Goal: Task Accomplishment & Management: Complete application form

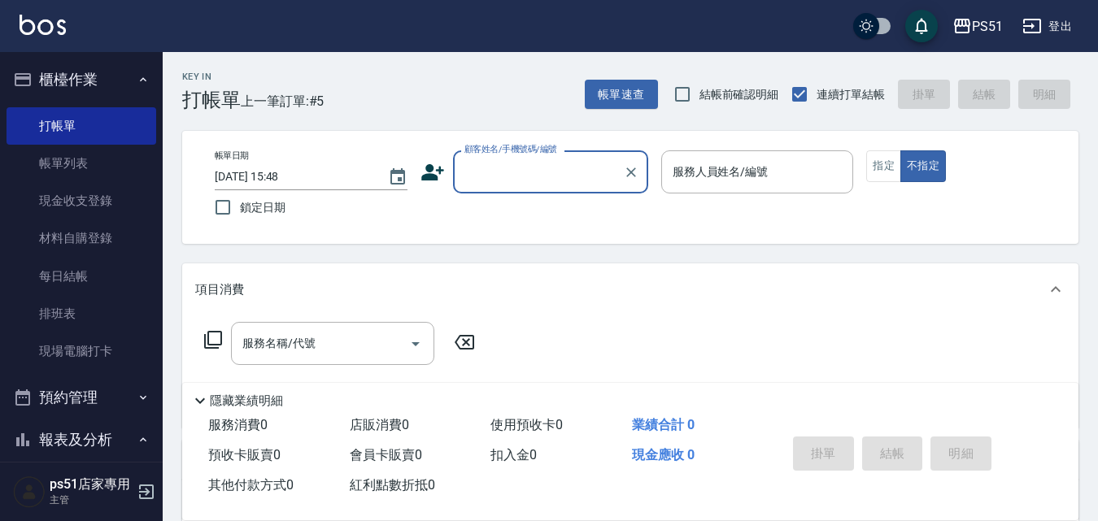
click at [516, 175] on input "顧客姓名/手機號碼/編號" at bounding box center [538, 172] width 156 height 28
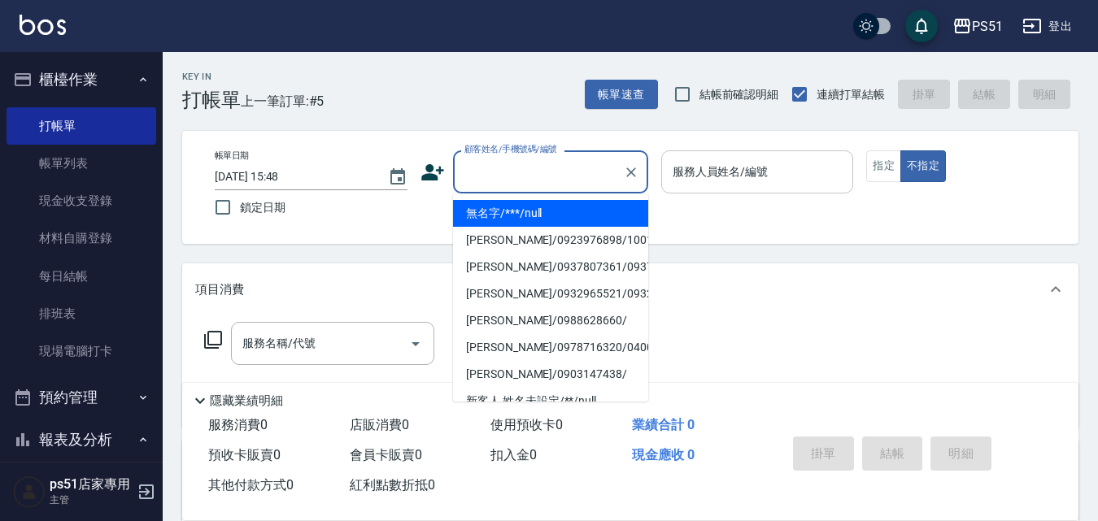
drag, startPoint x: 532, startPoint y: 207, endPoint x: 729, endPoint y: 157, distance: 203.2
click at [534, 207] on li "無名字/***/null" at bounding box center [550, 213] width 195 height 27
type input "無名字/***/null"
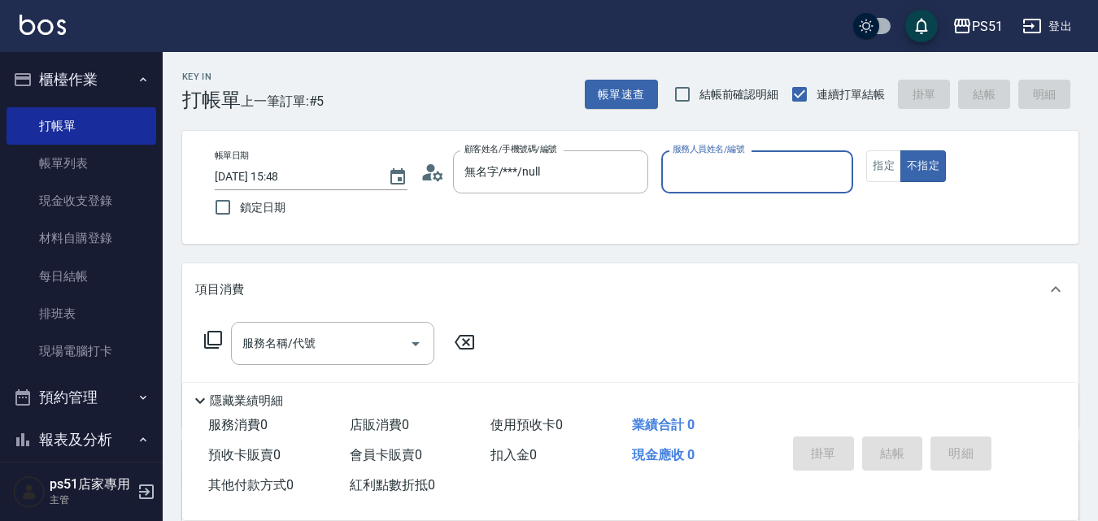
click at [721, 179] on input "服務人員姓名/編號" at bounding box center [757, 172] width 178 height 28
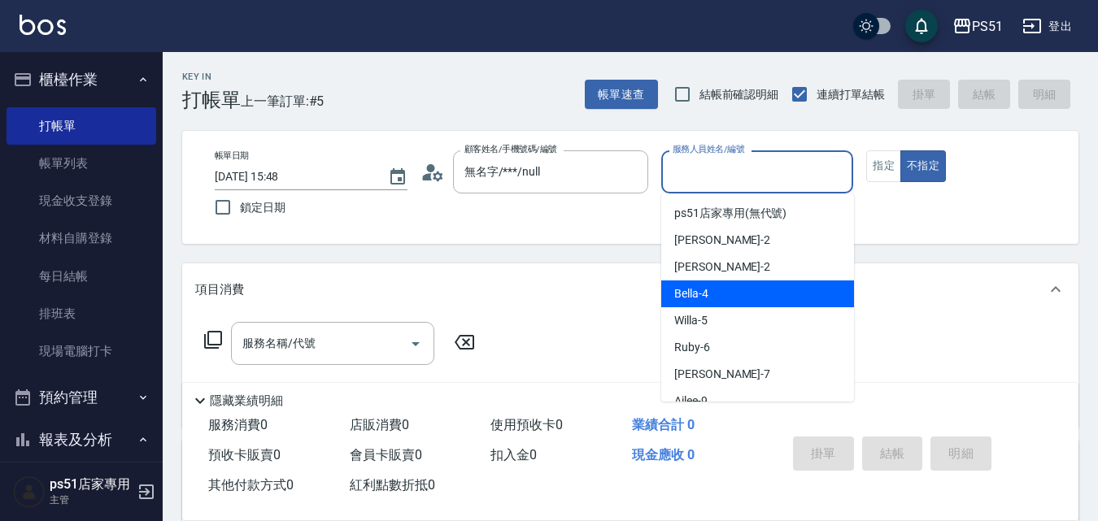
click at [695, 299] on span "Bella -4" at bounding box center [691, 293] width 34 height 17
type input "Bella-4"
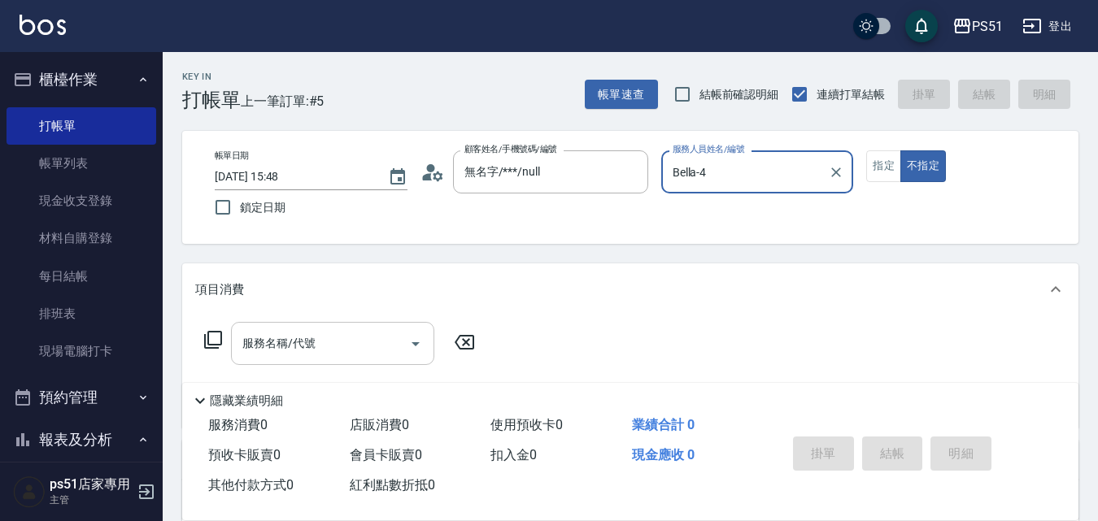
click at [375, 344] on input "服務名稱/代號" at bounding box center [320, 343] width 164 height 28
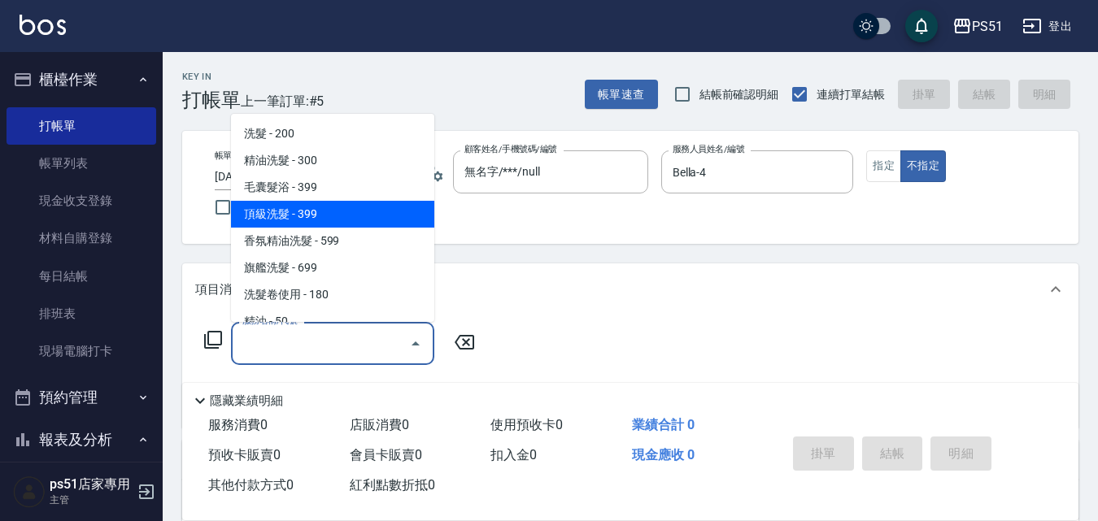
click at [314, 210] on span "頂級洗髮 - 399" at bounding box center [332, 214] width 203 height 27
type input "頂級洗髮(104)"
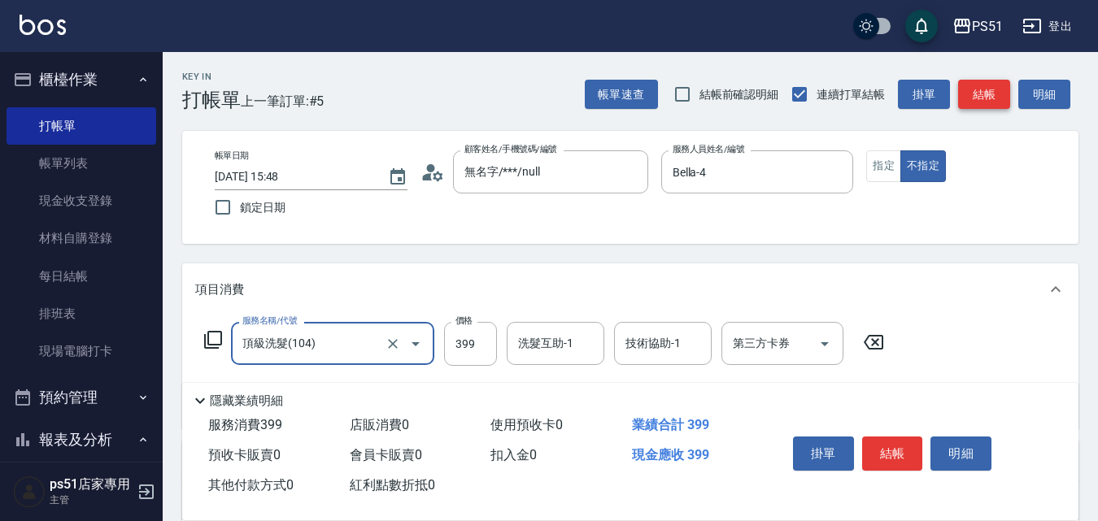
click at [995, 96] on button "結帳" at bounding box center [984, 95] width 52 height 30
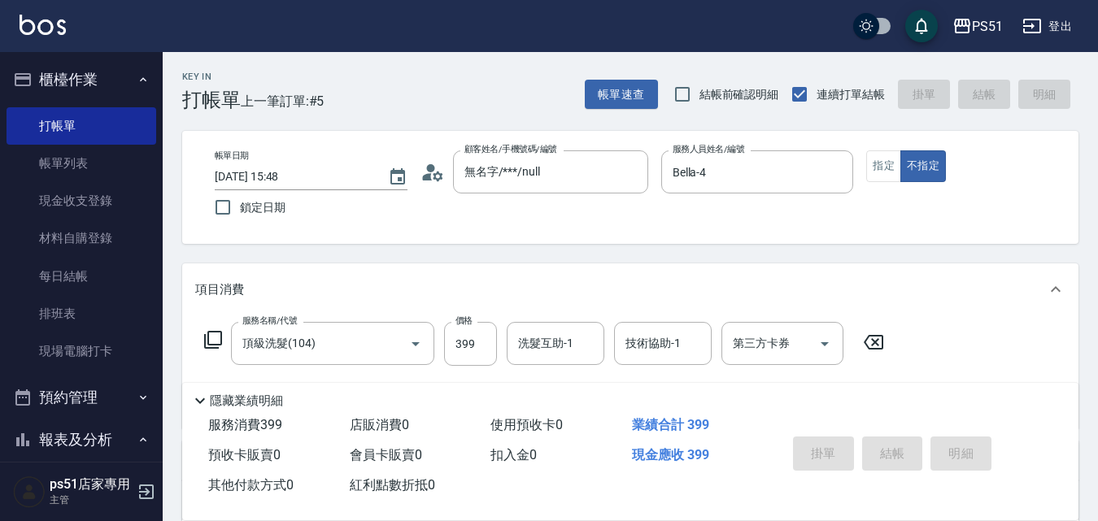
type input "[DATE] 16:33"
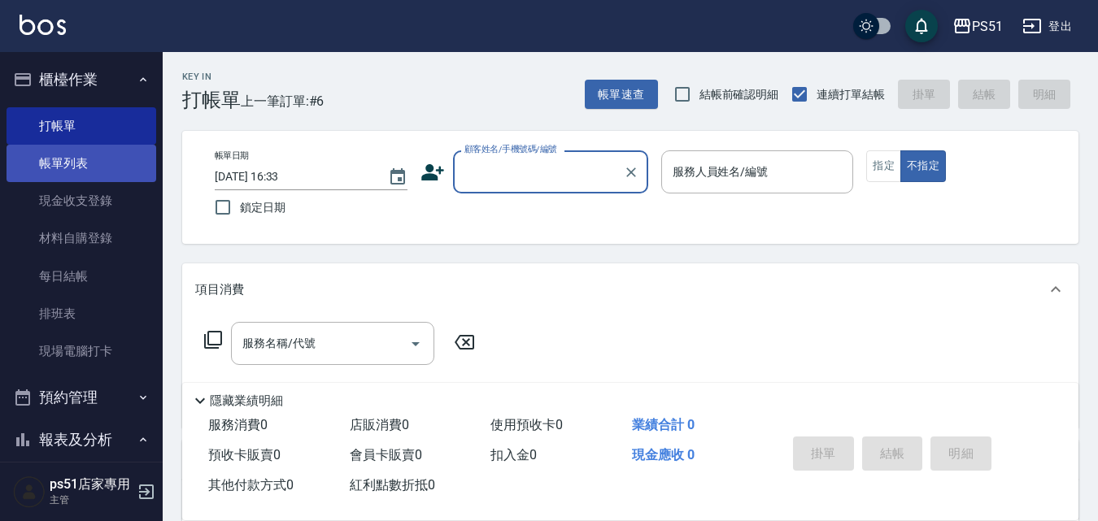
click at [128, 153] on link "帳單列表" at bounding box center [82, 163] width 150 height 37
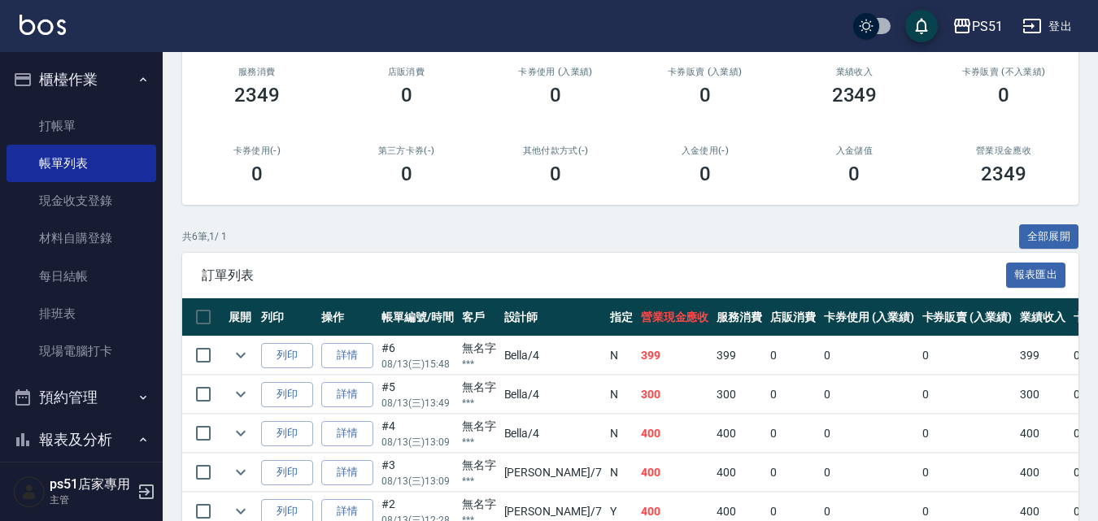
scroll to position [329, 0]
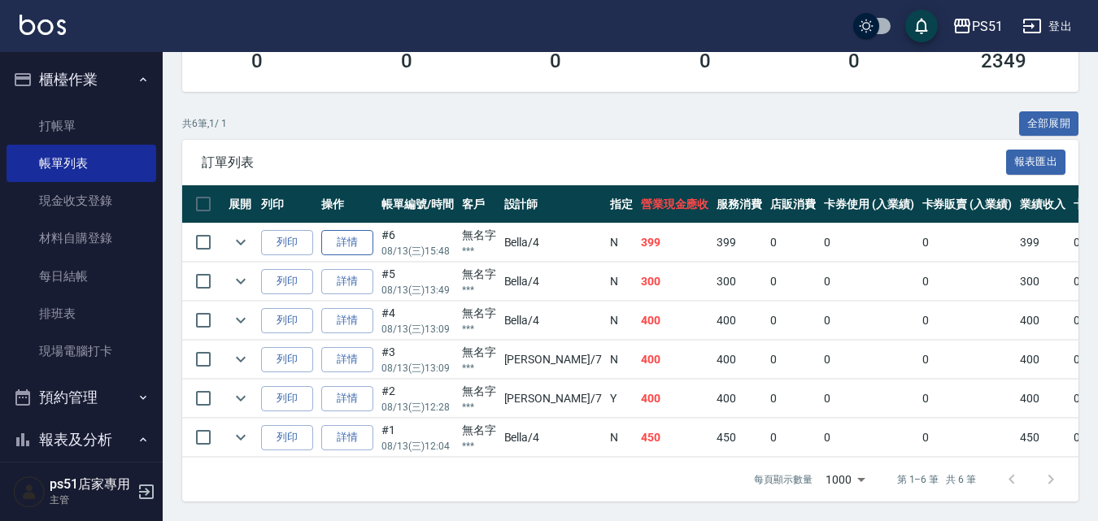
click at [359, 230] on link "詳情" at bounding box center [347, 242] width 52 height 25
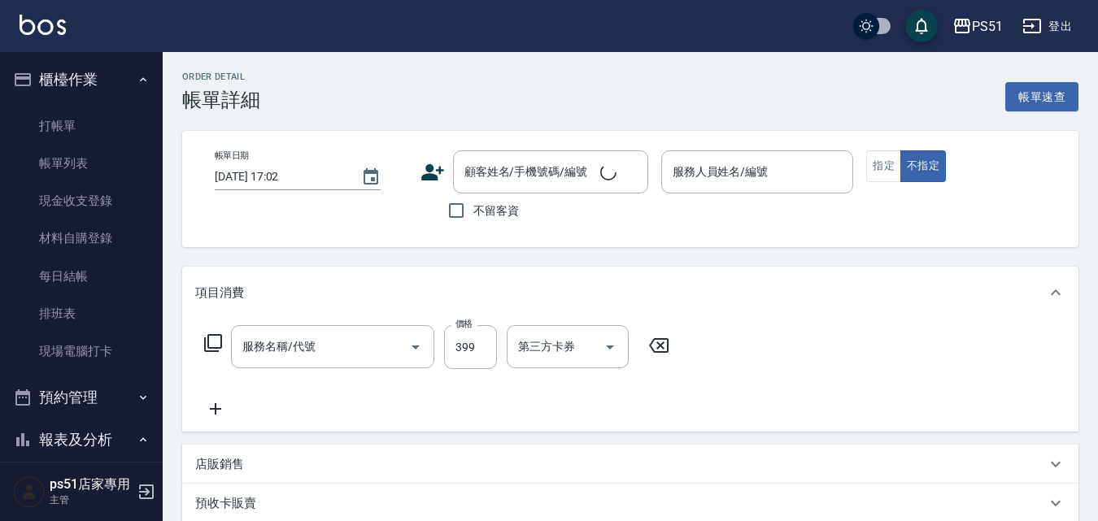
type input "[DATE] 15:48"
type input "Bella-4"
type input "頂級洗髮(104)"
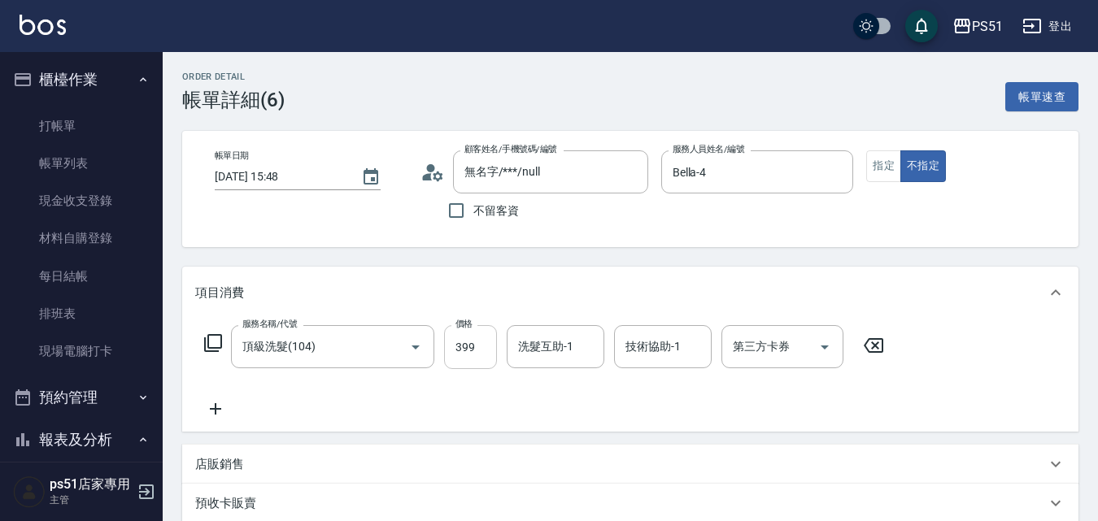
type input "無名字/***/null"
click at [472, 341] on input "399" at bounding box center [470, 347] width 53 height 44
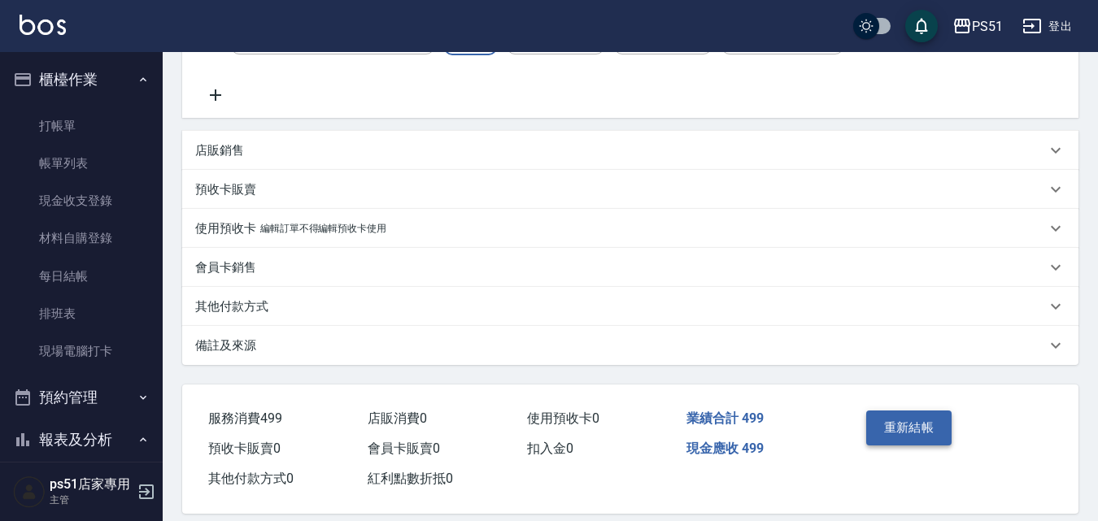
scroll to position [333, 0]
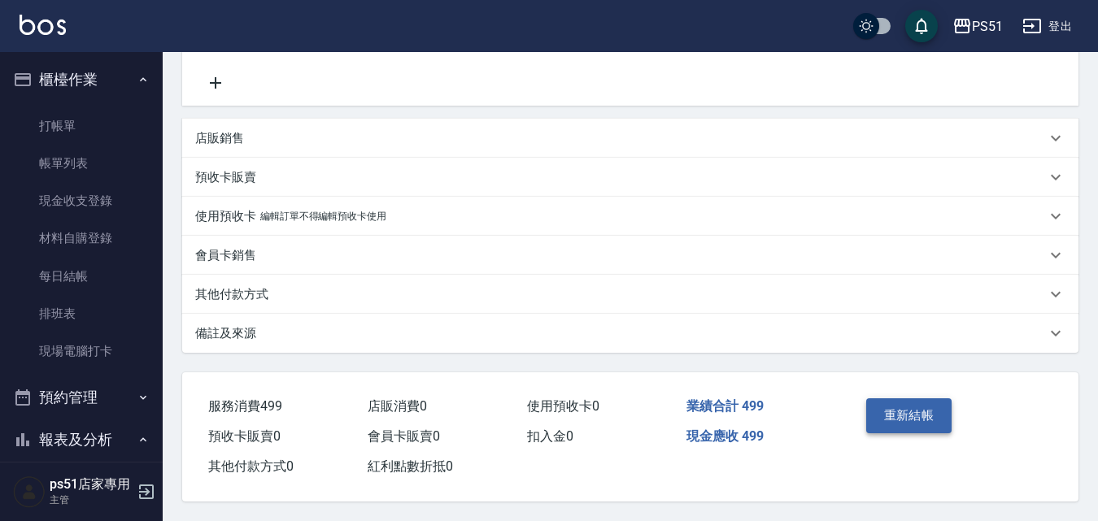
type input "499"
click at [929, 411] on button "重新結帳" at bounding box center [909, 415] width 86 height 34
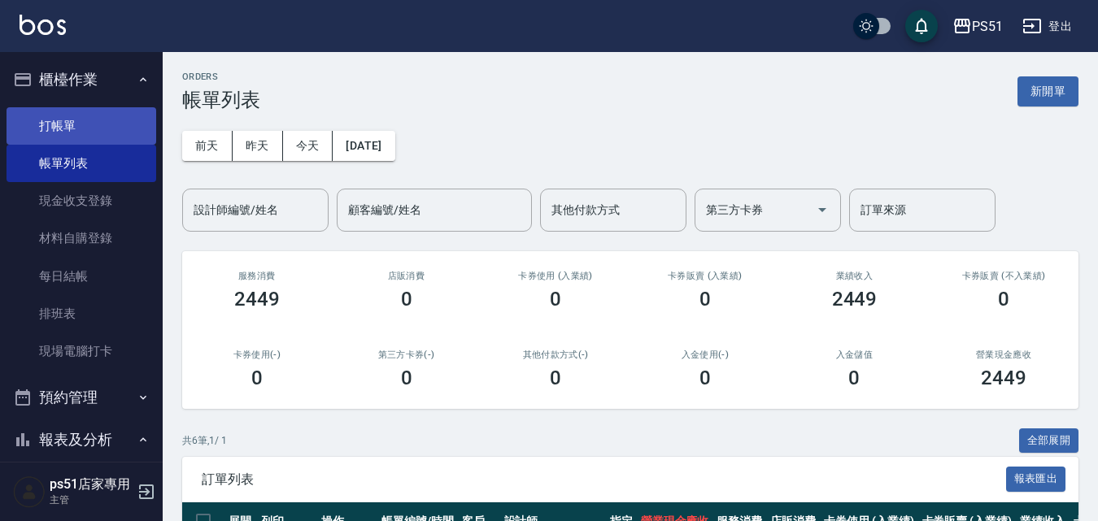
click at [72, 124] on link "打帳單" at bounding box center [82, 125] width 150 height 37
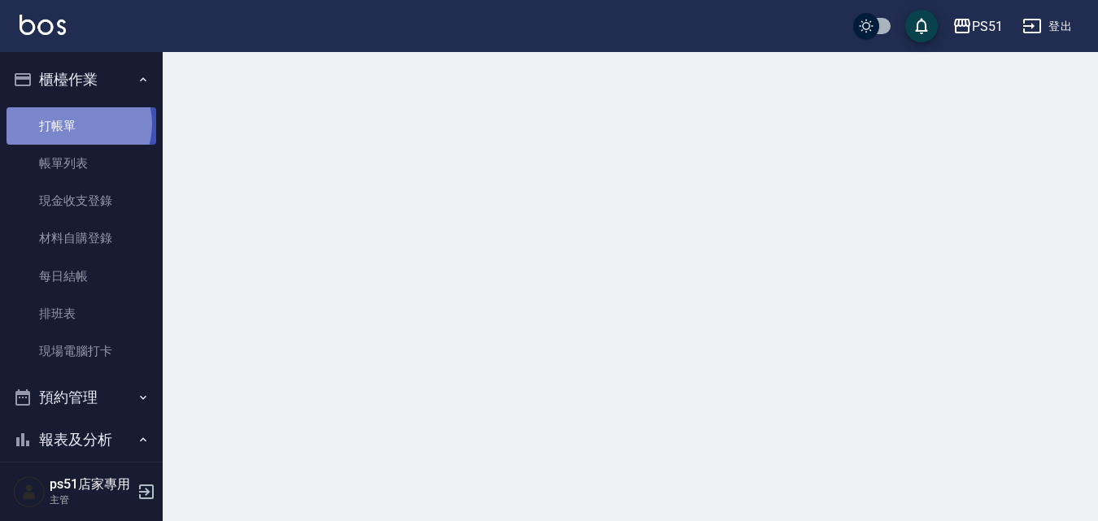
click at [72, 124] on link "打帳單" at bounding box center [82, 125] width 150 height 37
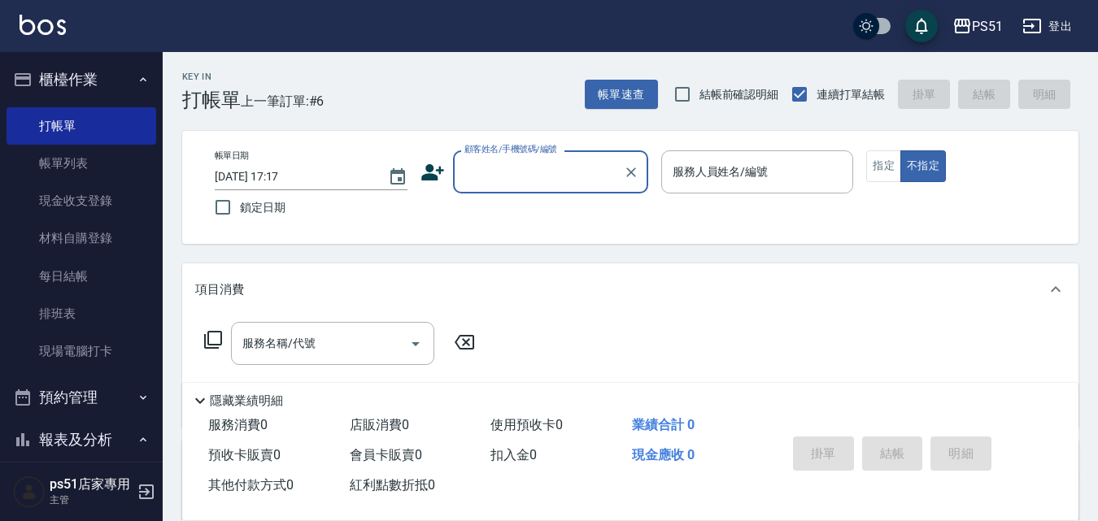
click at [521, 181] on input "顧客姓名/手機號碼/編號" at bounding box center [538, 172] width 156 height 28
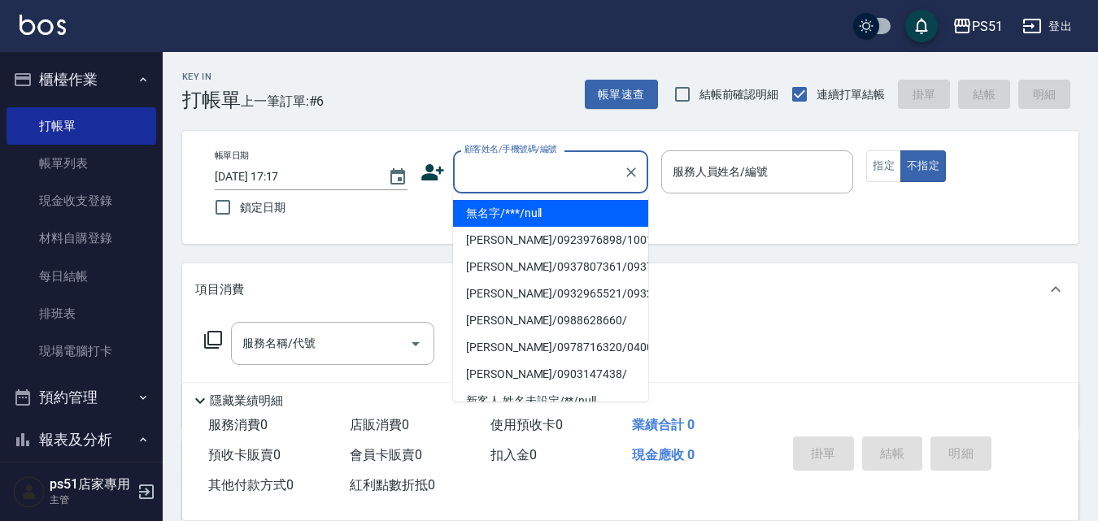
click at [525, 212] on li "無名字/***/null" at bounding box center [550, 213] width 195 height 27
type input "無名字/***/null"
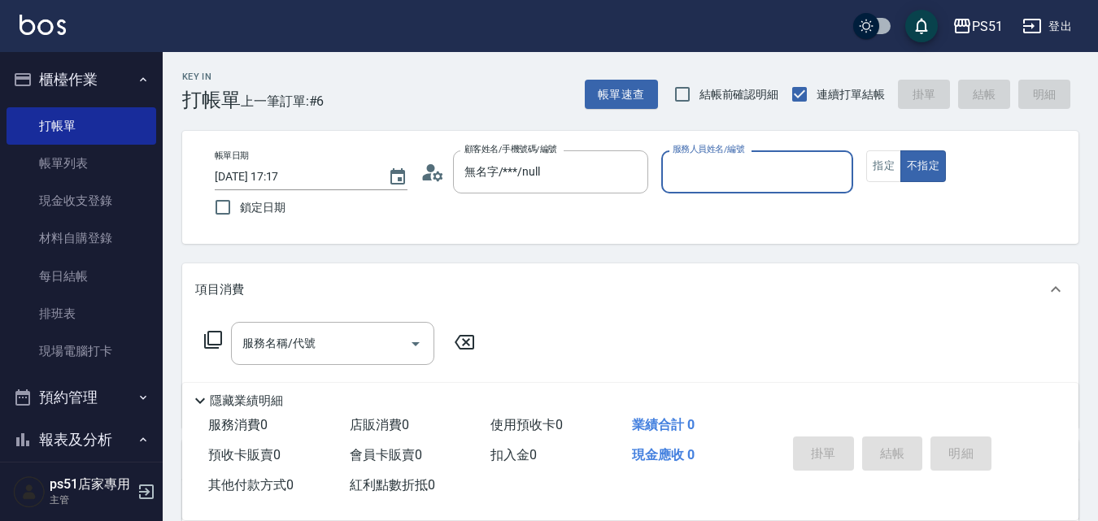
click at [808, 181] on input "服務人員姓名/編號" at bounding box center [757, 172] width 178 height 28
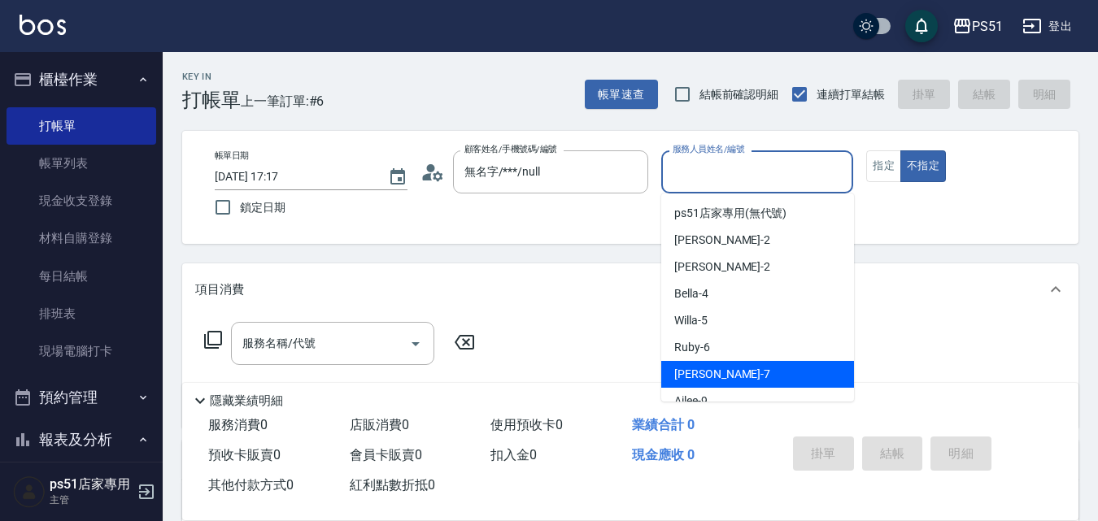
click at [773, 369] on div "[PERSON_NAME] -7" at bounding box center [757, 374] width 193 height 27
type input "[PERSON_NAME]-7"
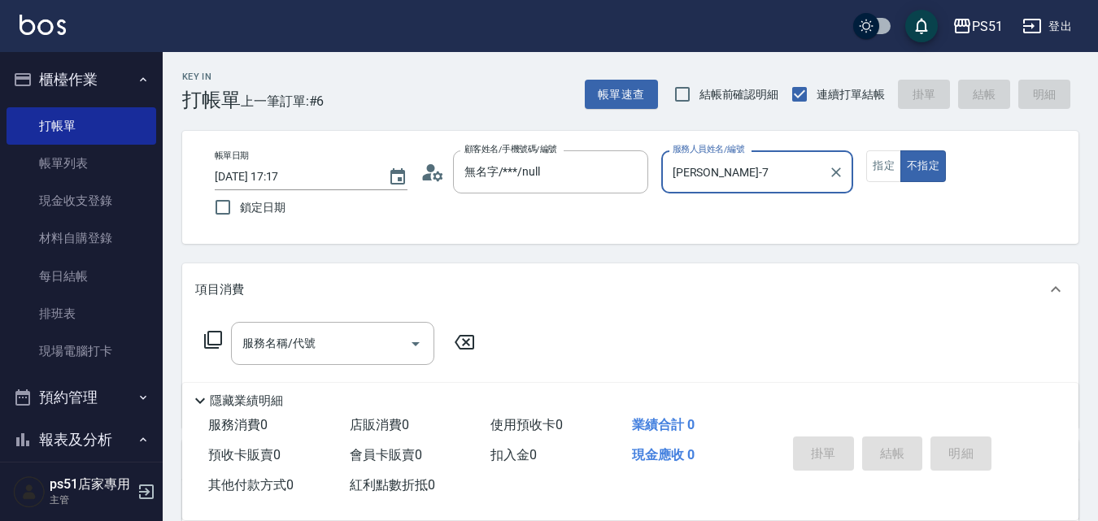
click at [900, 150] on button "不指定" at bounding box center [923, 166] width 46 height 32
type button "false"
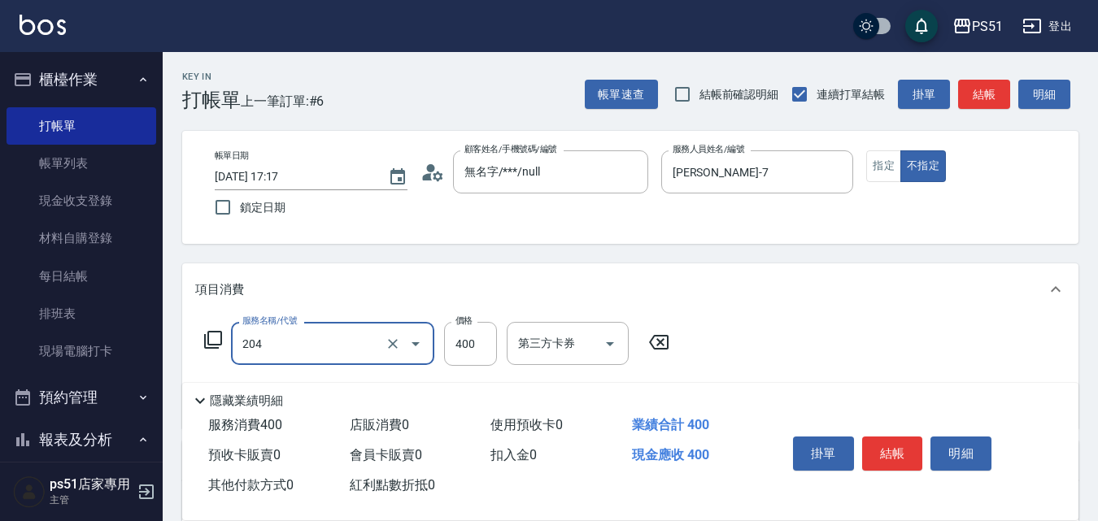
type input "B級洗+剪(204)"
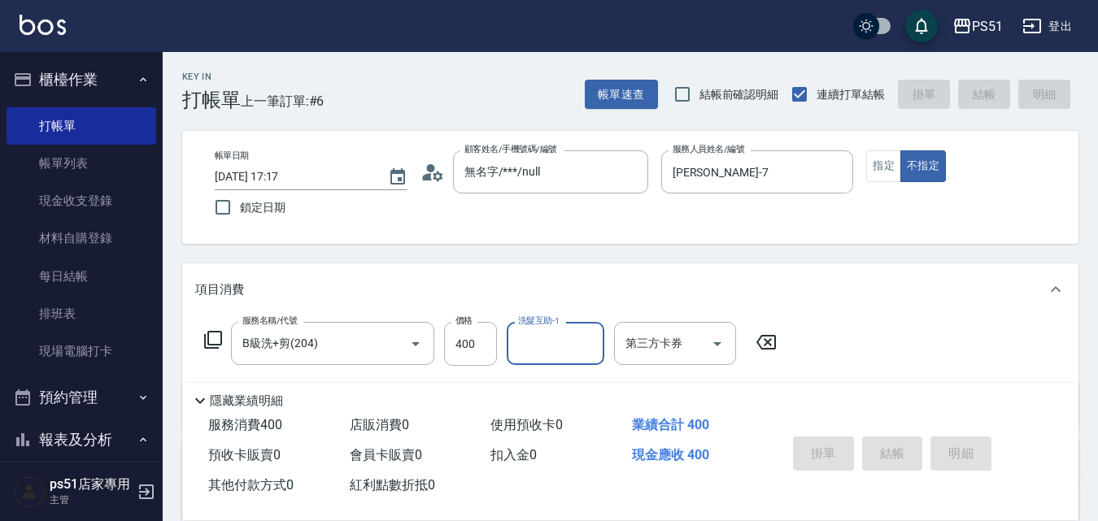
type input "[DATE] 17:18"
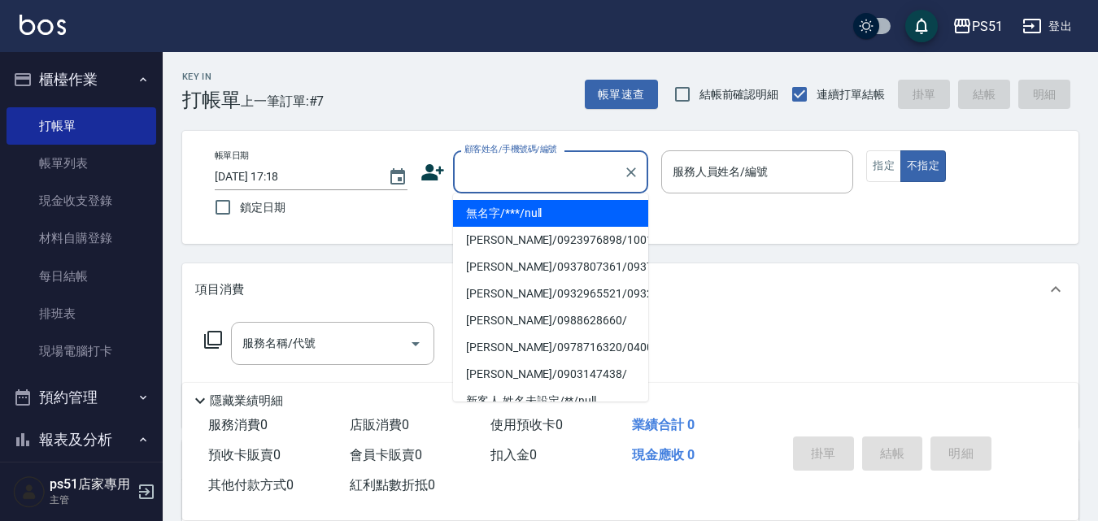
type input "無名字/***/null"
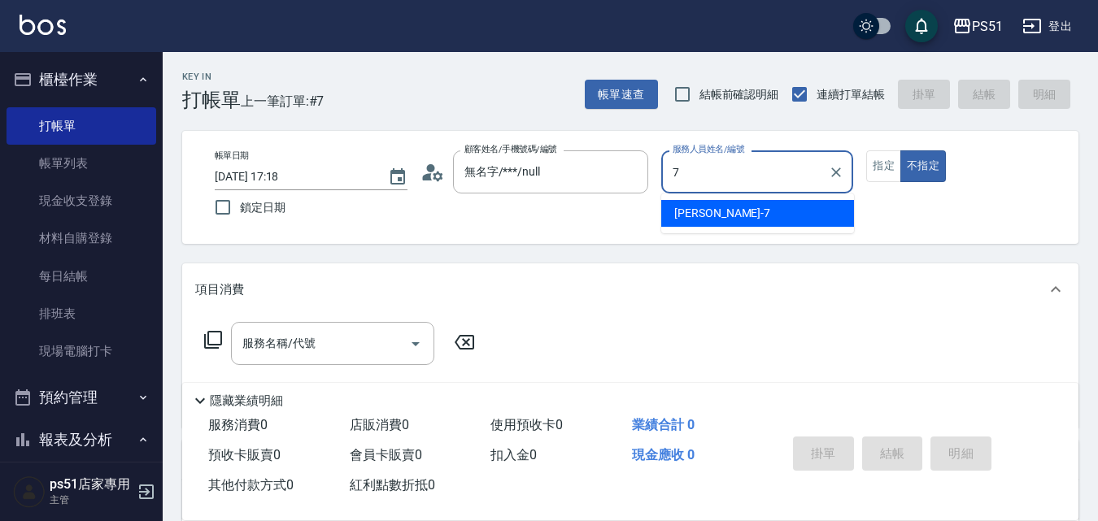
type input "[PERSON_NAME]-7"
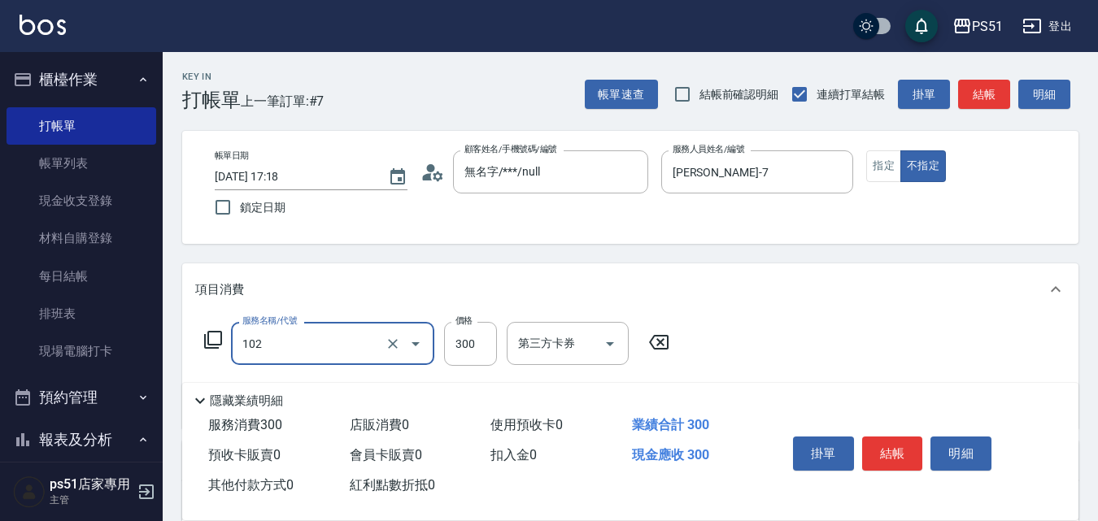
type input "精油洗髮(102)"
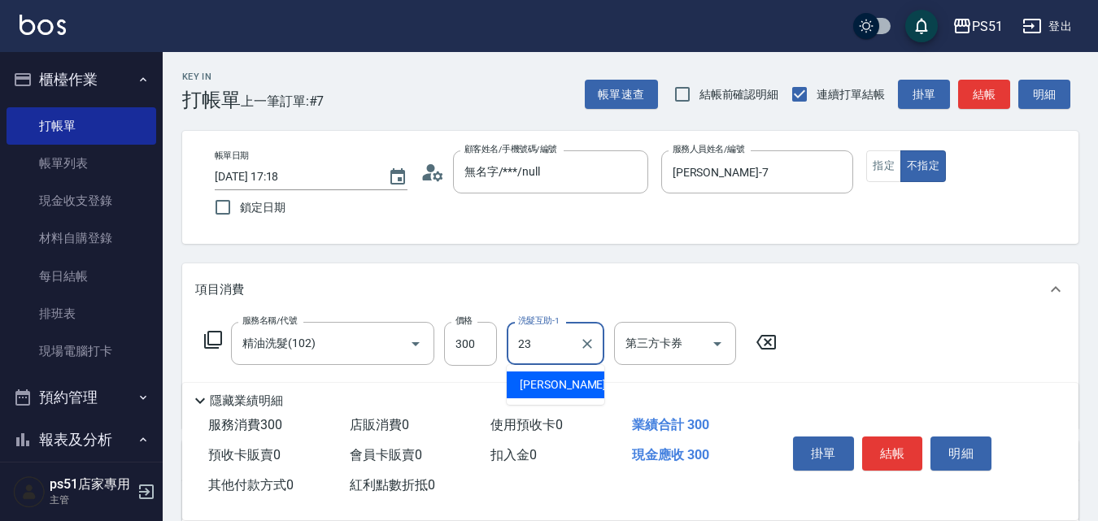
type input "[PERSON_NAME]-23"
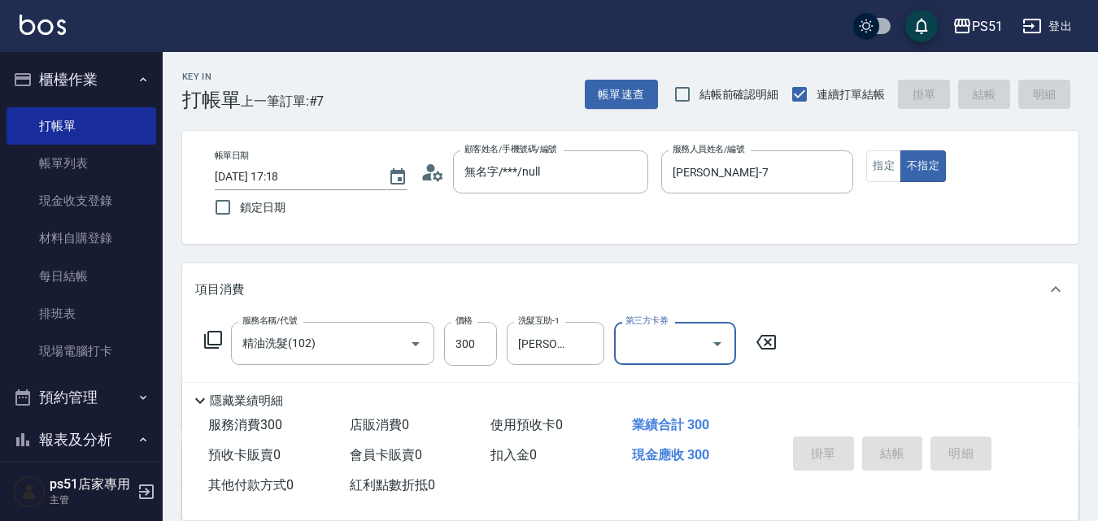
type input "[DATE] 17:19"
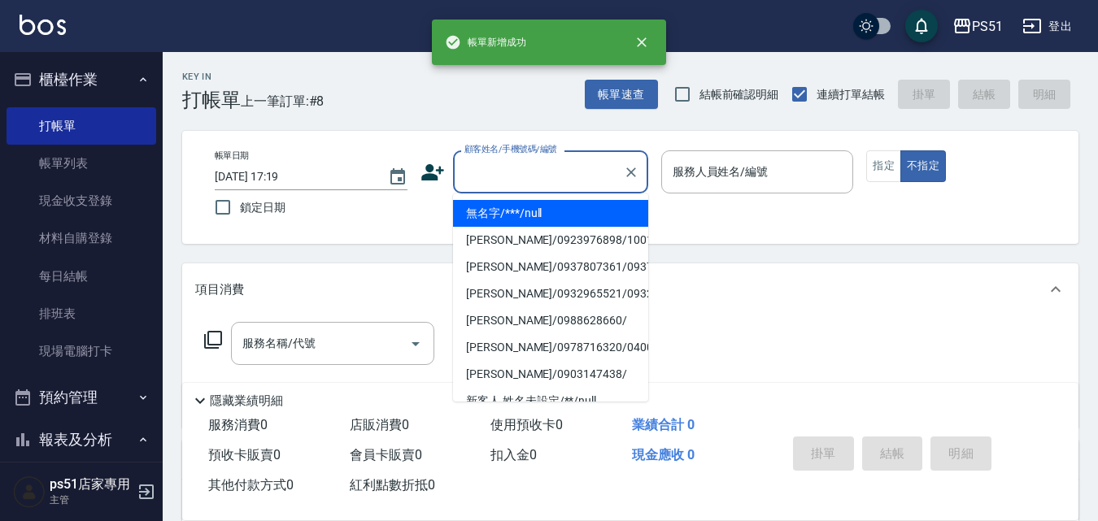
type input "無名字/***/null"
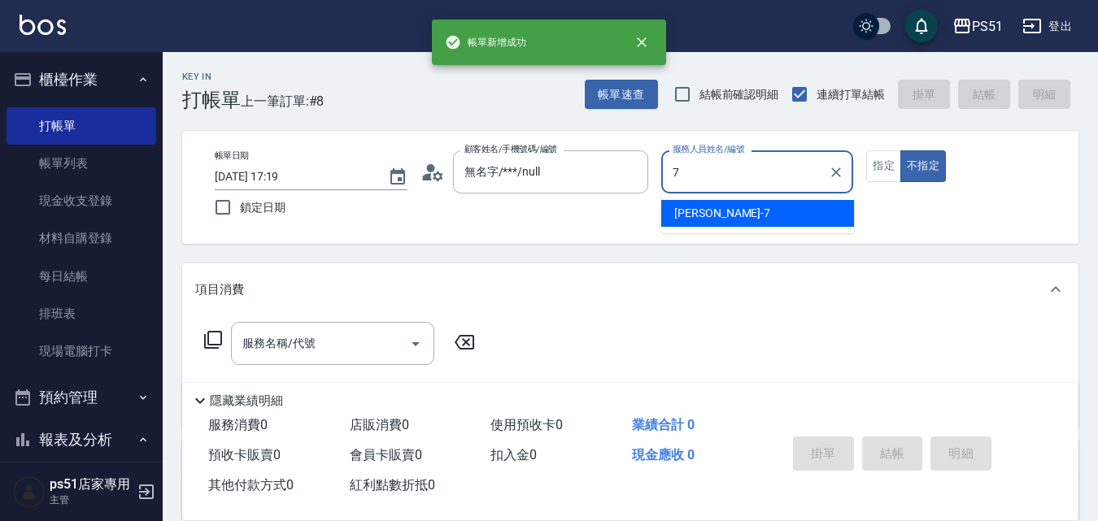
type input "[PERSON_NAME]-7"
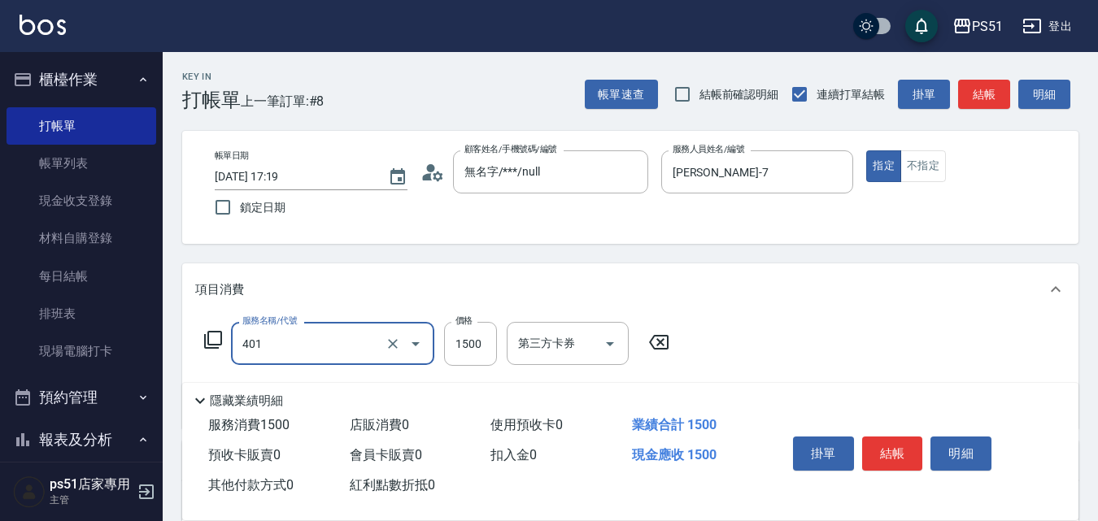
type input "基本染髮(401)"
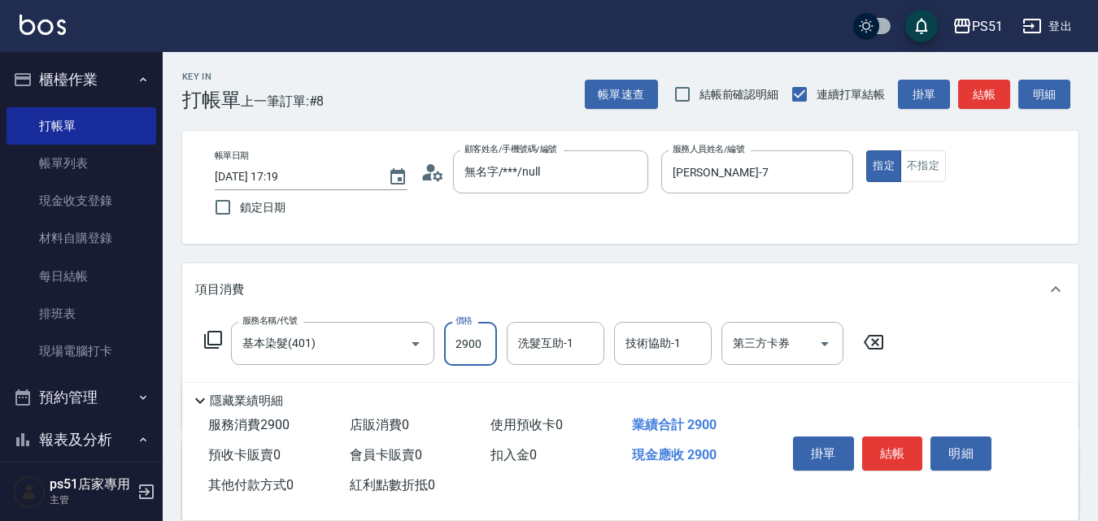
type input "2900"
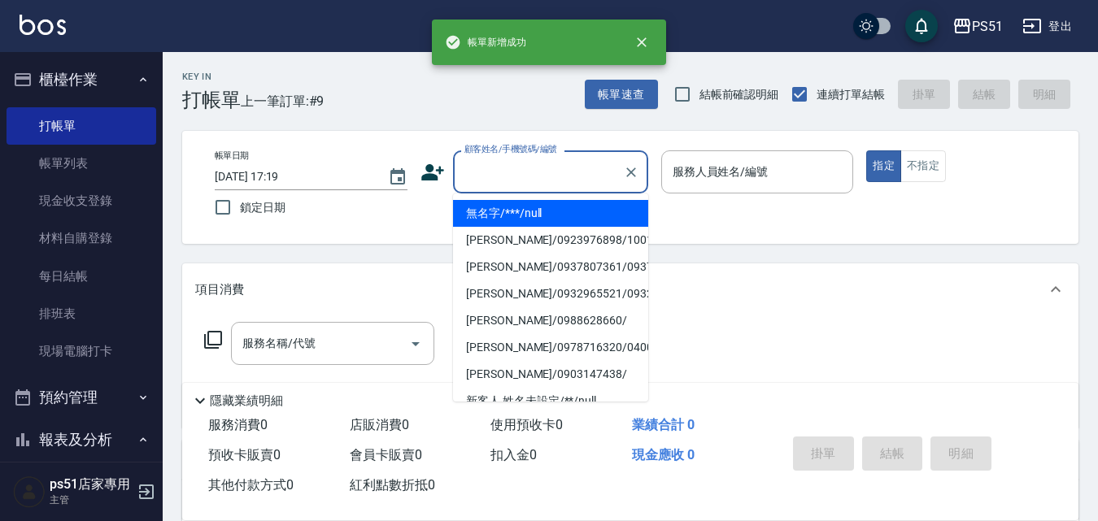
type input "無名字/***/null"
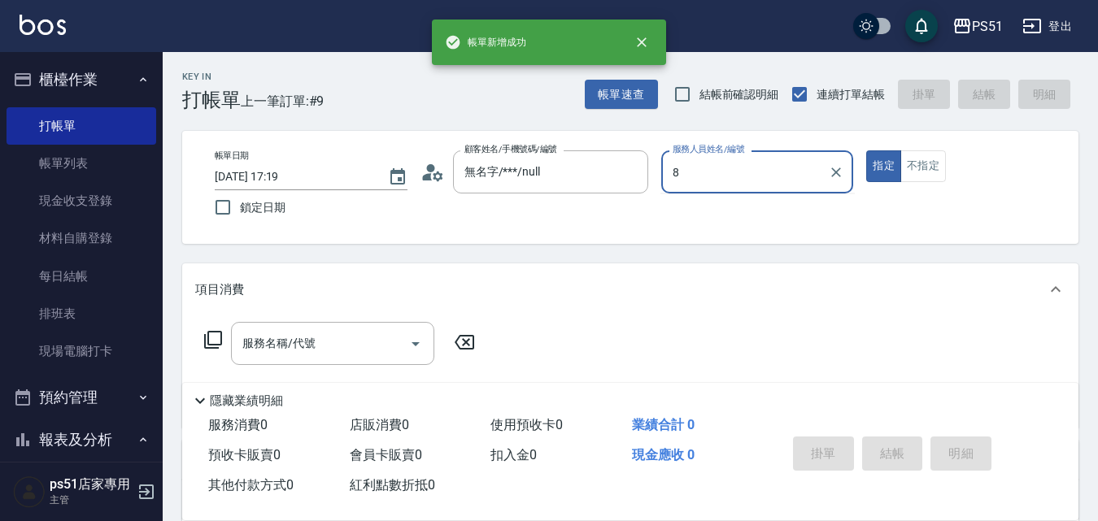
type input "8"
click at [866, 150] on button "指定" at bounding box center [883, 166] width 35 height 32
type button "true"
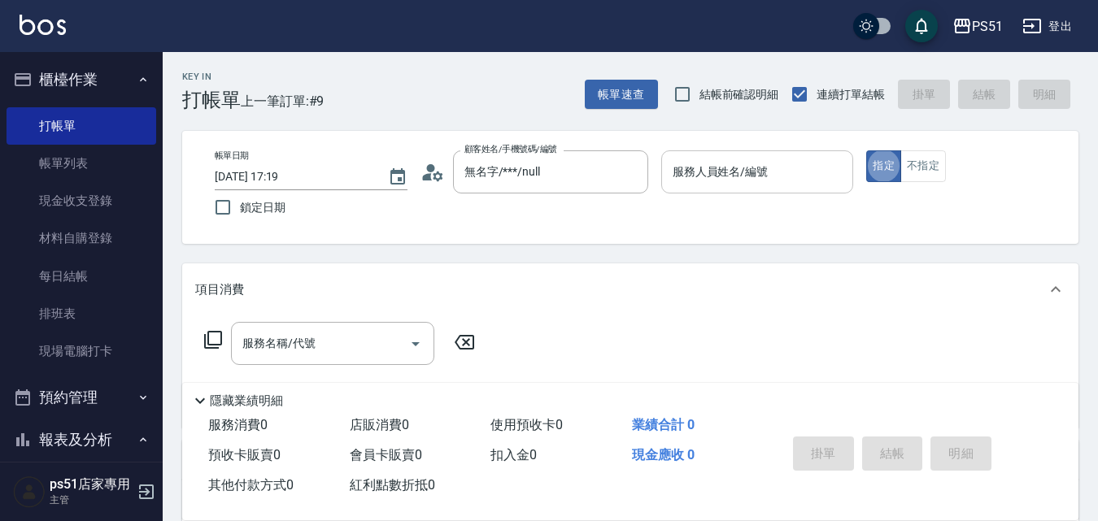
click at [703, 183] on input "服務人員姓名/編號" at bounding box center [757, 172] width 178 height 28
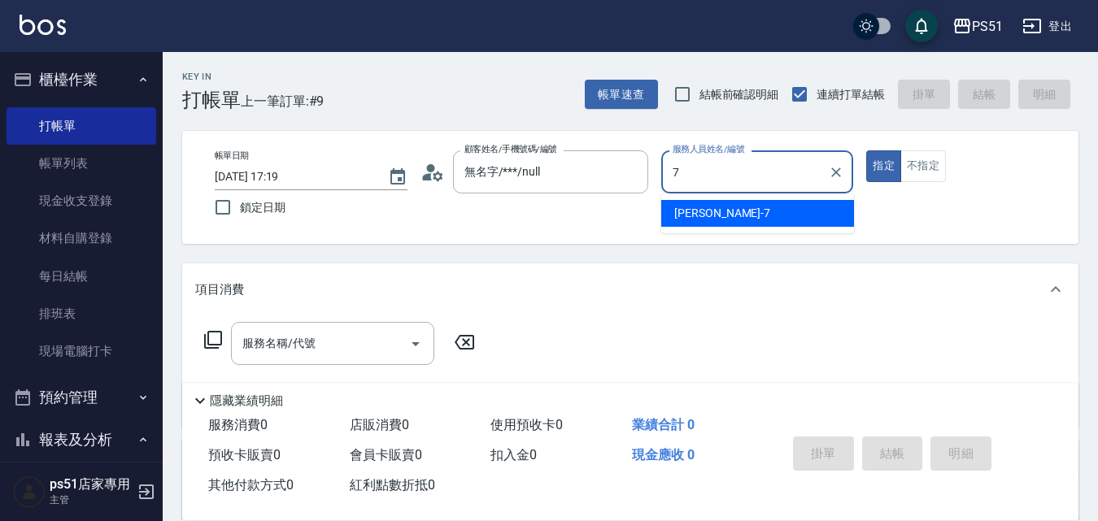
type input "[PERSON_NAME]-7"
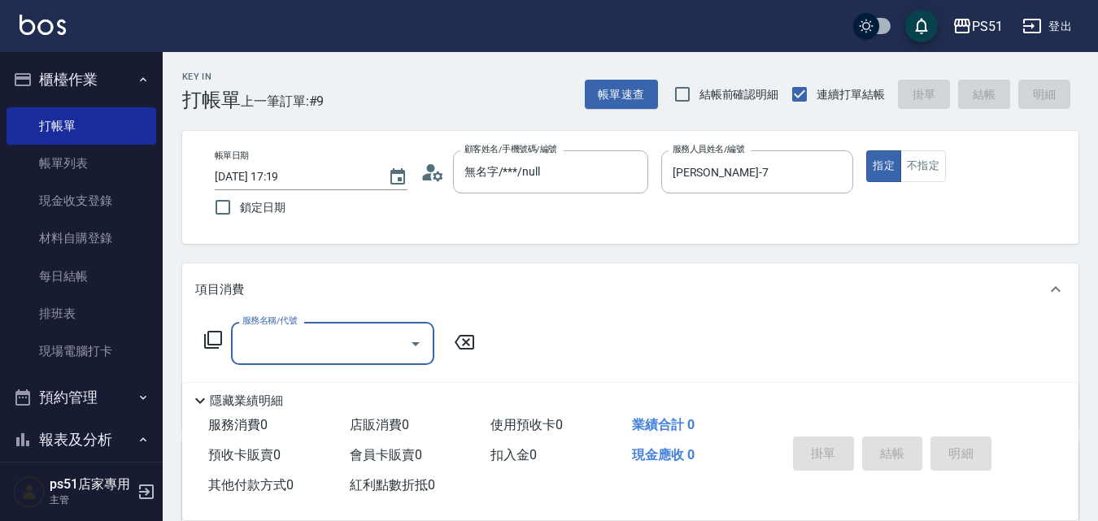
click at [211, 341] on icon at bounding box center [213, 340] width 20 height 20
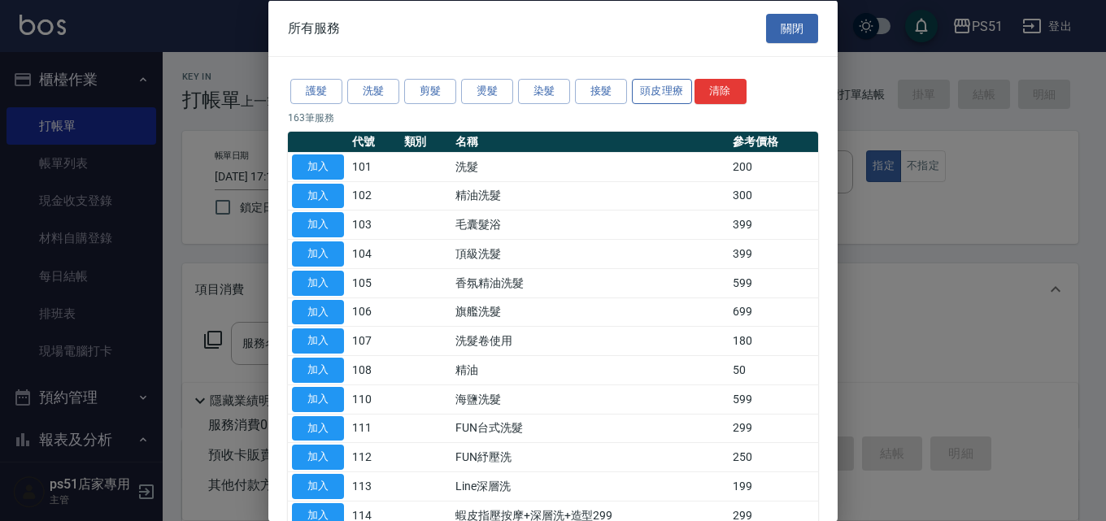
click at [667, 93] on button "頭皮理療" at bounding box center [662, 91] width 60 height 25
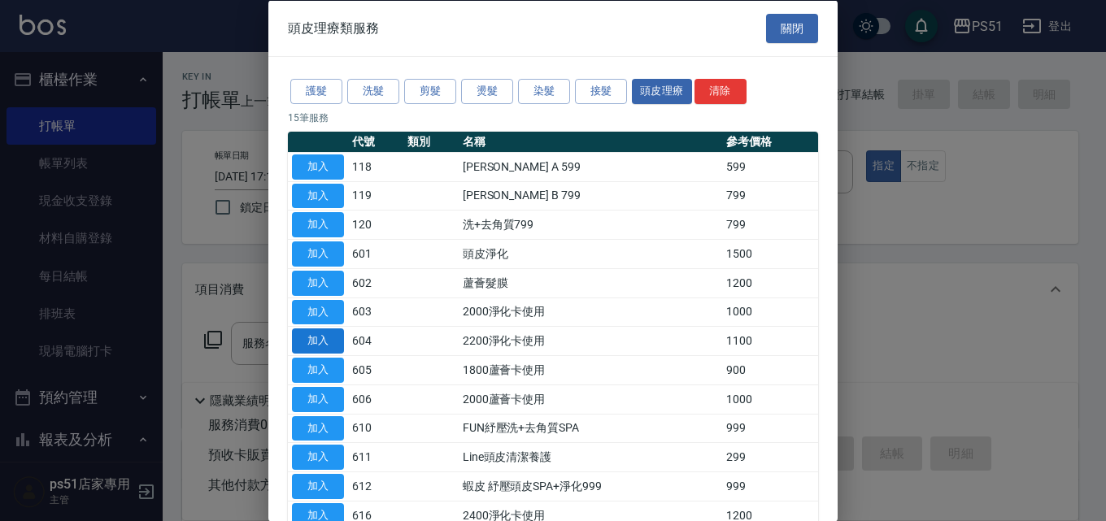
click at [329, 342] on button "加入" at bounding box center [318, 341] width 52 height 25
type input "2200淨化卡使用(604)"
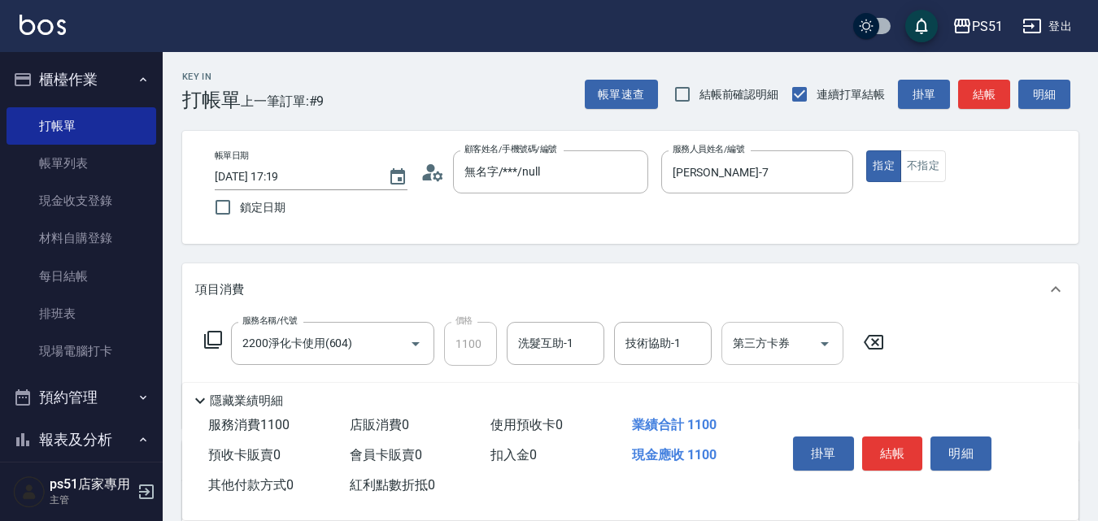
click at [777, 338] on div "第三方卡券 第三方卡券" at bounding box center [782, 343] width 122 height 43
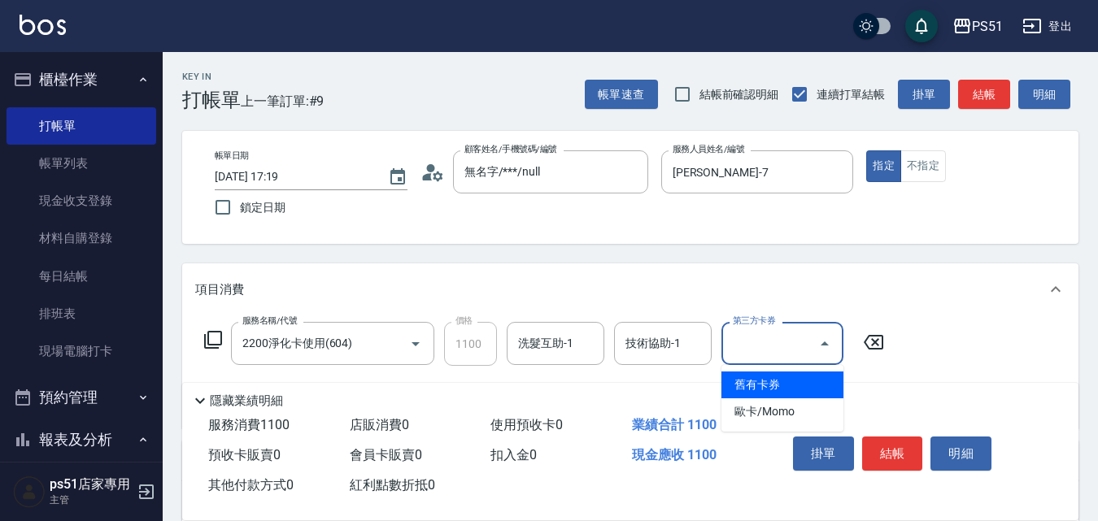
click at [764, 382] on span "舊有卡券" at bounding box center [782, 385] width 122 height 27
type input "舊有卡券"
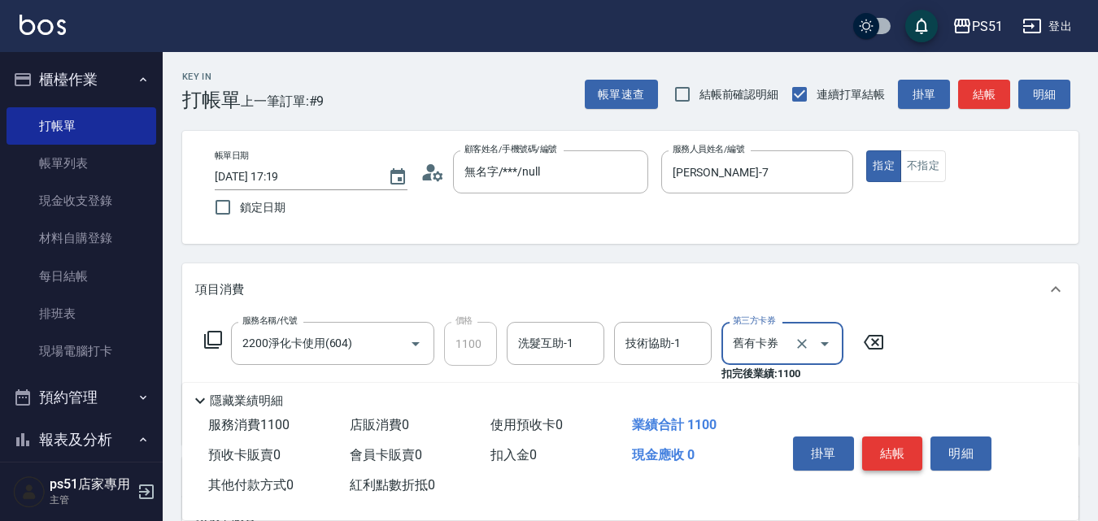
click at [899, 446] on button "結帳" at bounding box center [892, 454] width 61 height 34
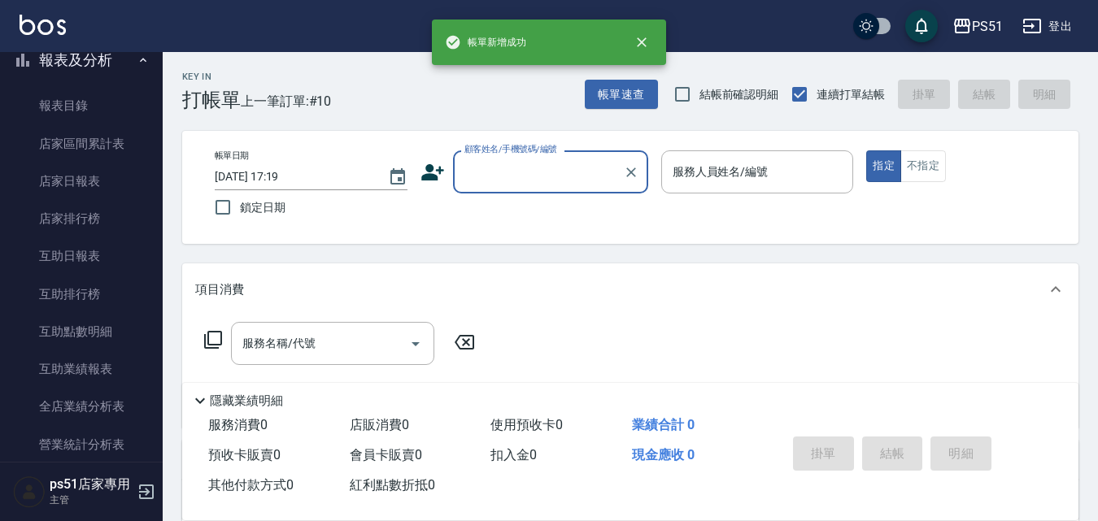
scroll to position [569, 0]
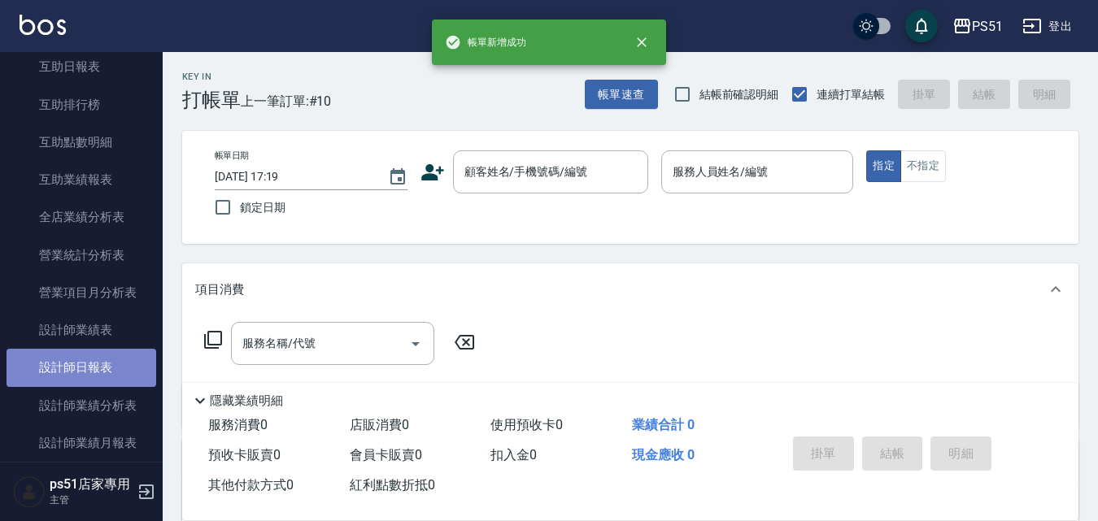
click at [106, 362] on link "設計師日報表" at bounding box center [82, 367] width 150 height 37
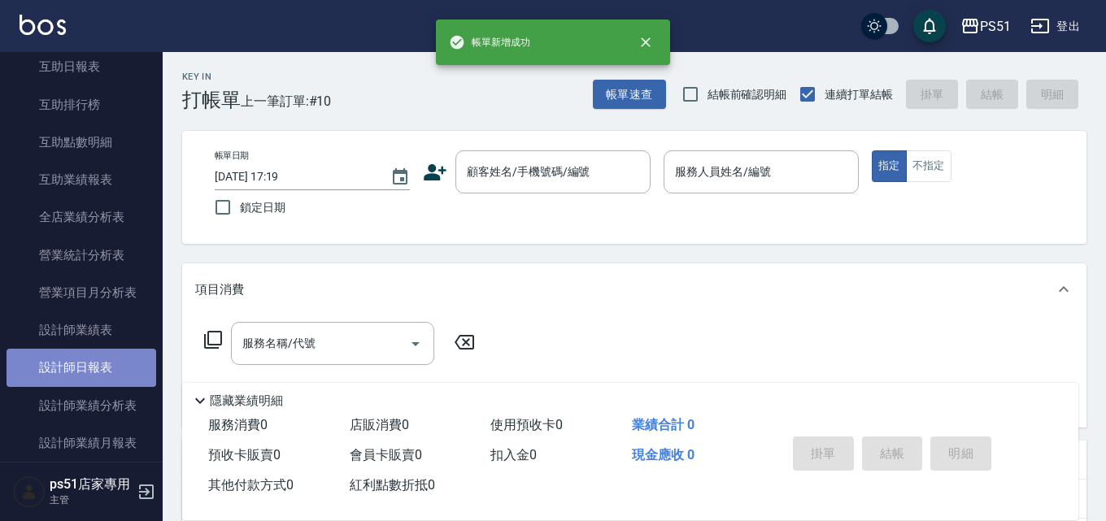
click at [106, 362] on link "設計師日報表" at bounding box center [82, 367] width 150 height 37
